Goal: Navigation & Orientation: Find specific page/section

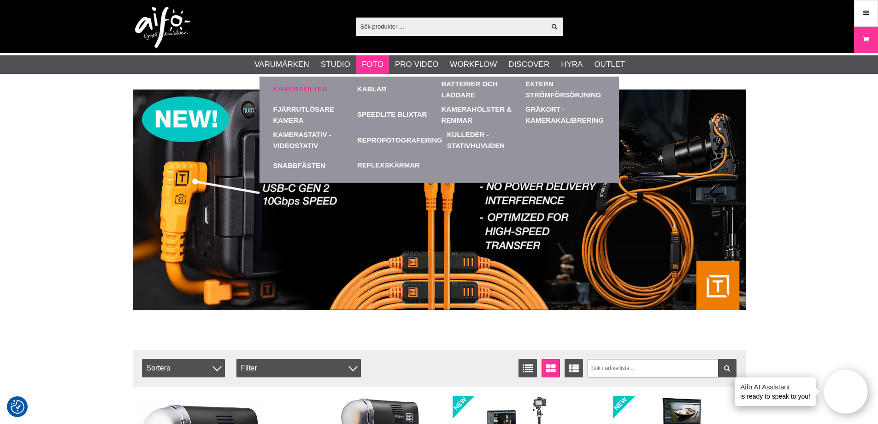
click at [313, 91] on link "Kamerafilter" at bounding box center [300, 89] width 54 height 11
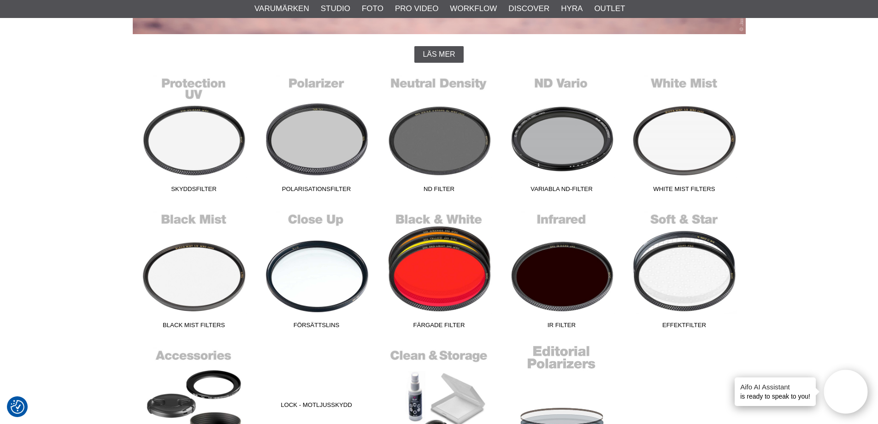
scroll to position [184, 0]
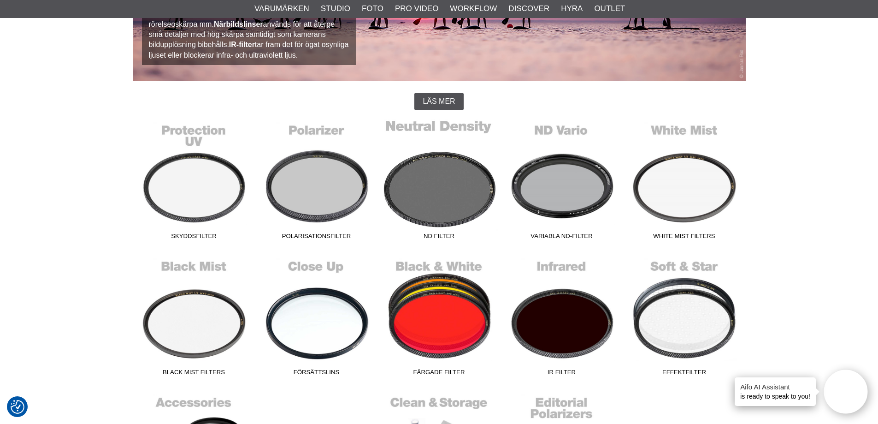
click at [465, 188] on link "ND Filter" at bounding box center [439, 181] width 123 height 124
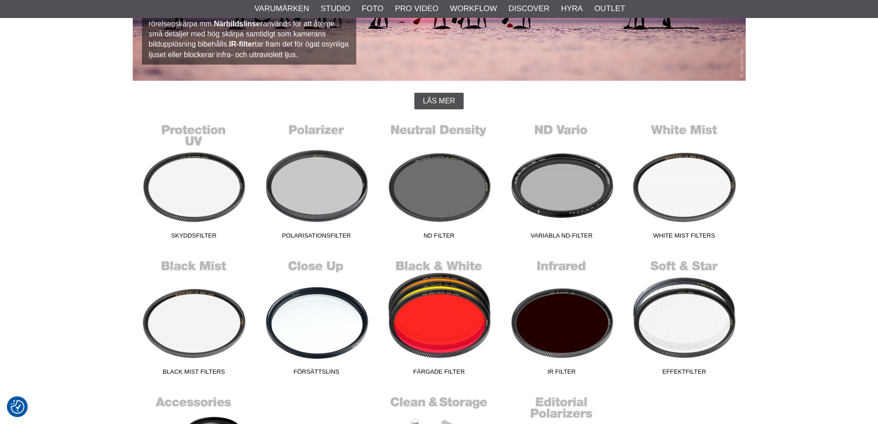
scroll to position [184, 0]
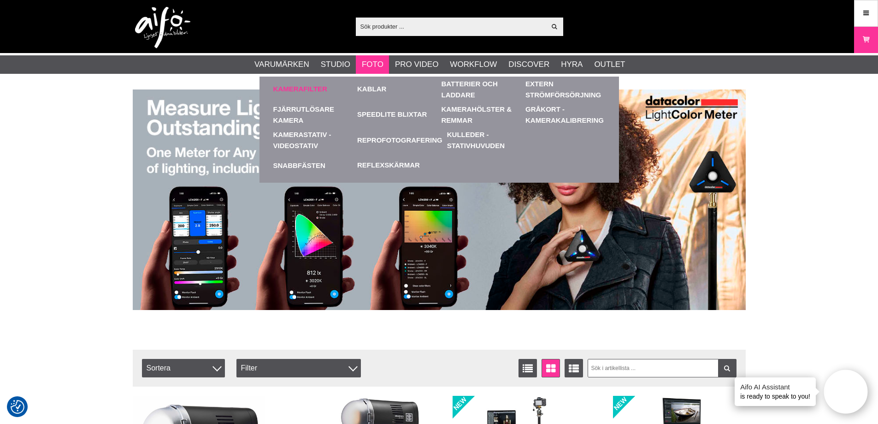
click at [319, 86] on link "Kamerafilter" at bounding box center [300, 89] width 54 height 11
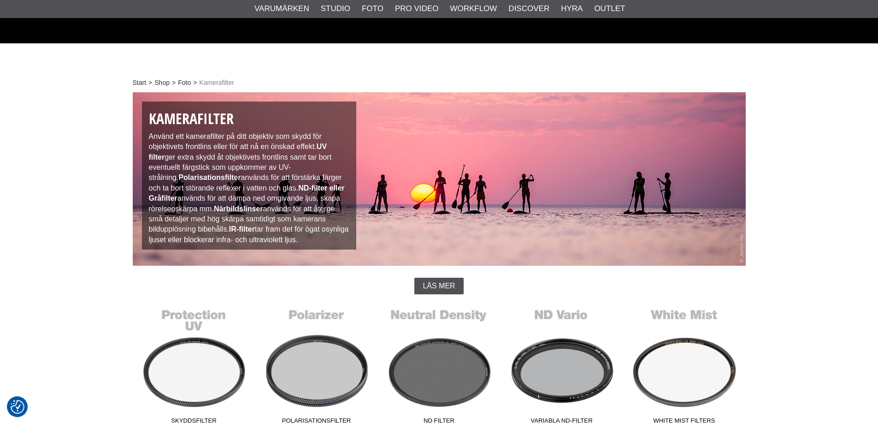
scroll to position [277, 0]
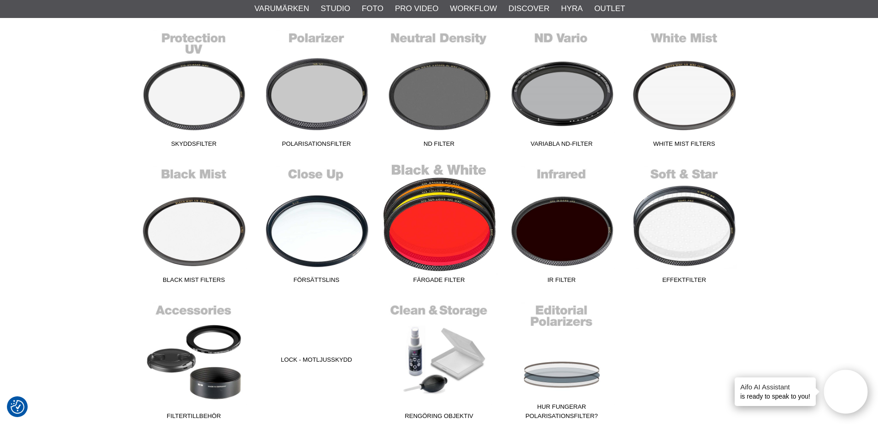
click at [454, 225] on link "Färgade Filter" at bounding box center [439, 225] width 123 height 124
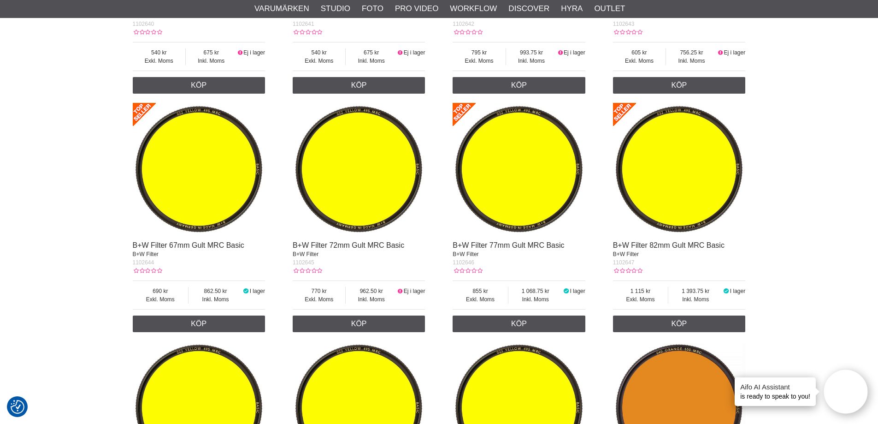
scroll to position [1003, 0]
